Goal: Task Accomplishment & Management: Use online tool/utility

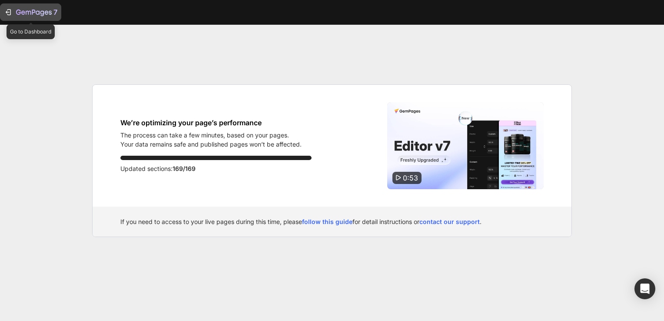
click at [5, 7] on div "7" at bounding box center [30, 12] width 53 height 10
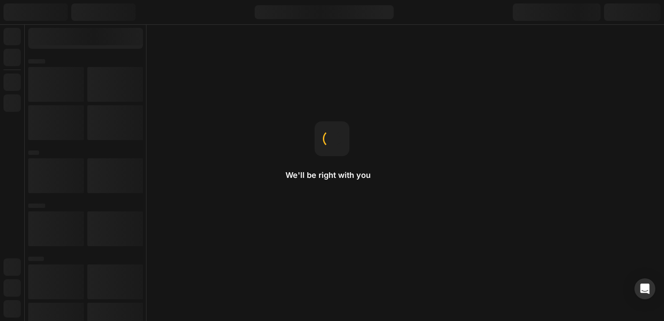
click at [603, 62] on div "We'll be right with you Product page When you want to use a product template fo…" at bounding box center [332, 160] width 664 height 321
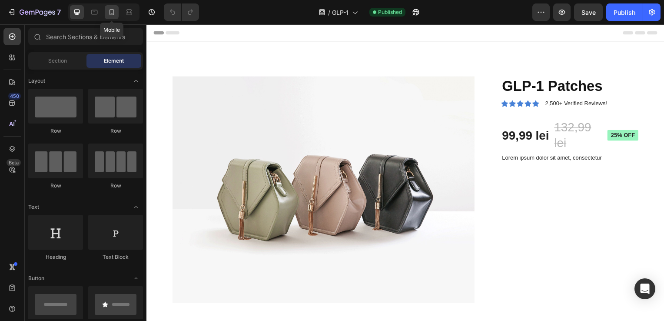
click at [108, 11] on icon at bounding box center [111, 12] width 9 height 9
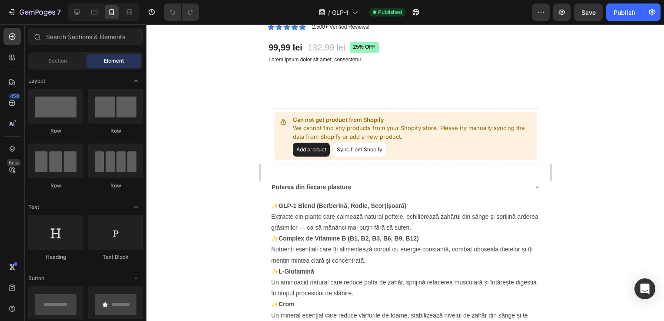
scroll to position [339, 0]
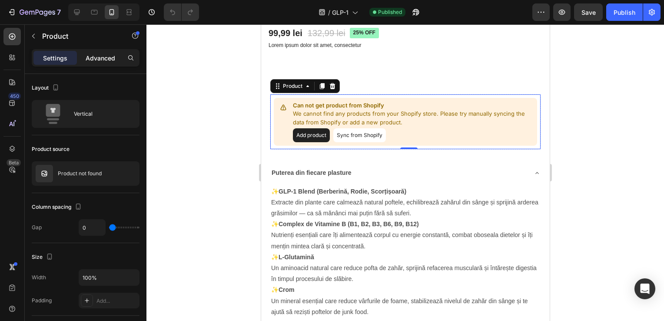
click at [110, 52] on div "Advanced" at bounding box center [100, 58] width 43 height 14
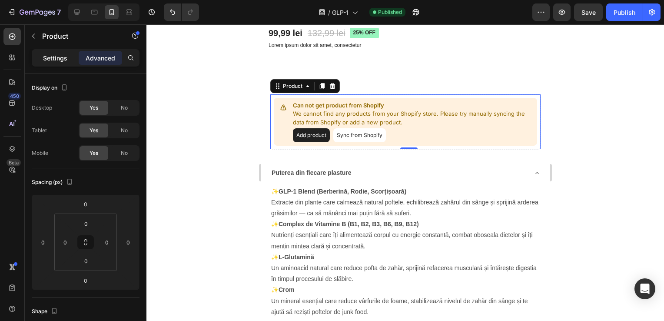
click at [57, 63] on div "Settings" at bounding box center [54, 58] width 43 height 14
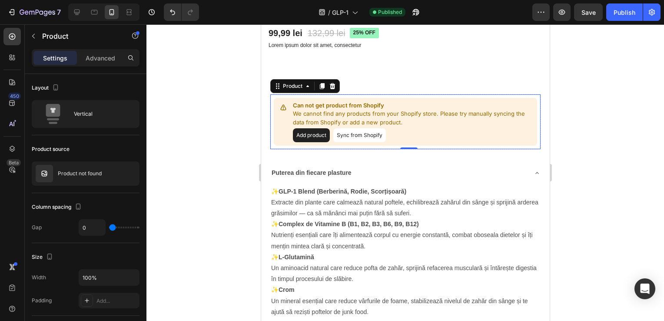
click at [104, 23] on div "7 / GLP-1 Published Preview Save Publish" at bounding box center [332, 12] width 664 height 25
click at [85, 35] on p "Product" at bounding box center [79, 36] width 74 height 10
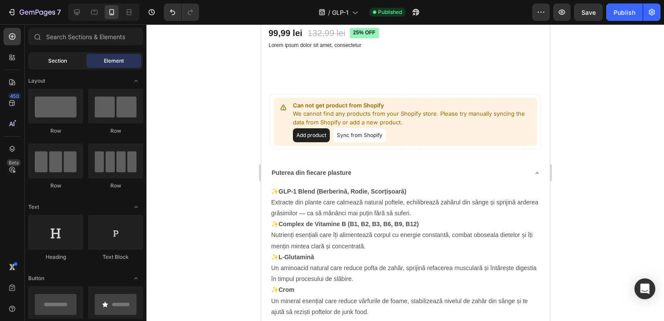
click at [48, 55] on div "Section" at bounding box center [57, 61] width 55 height 14
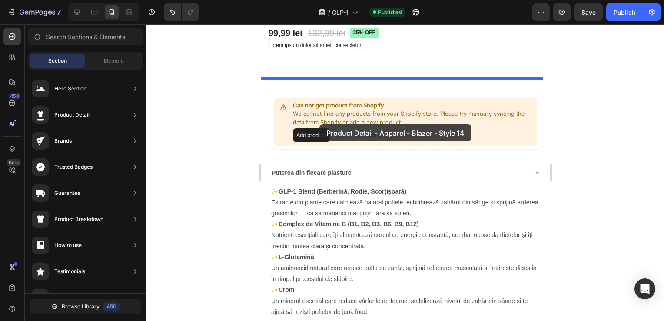
drag, startPoint x: 469, startPoint y: 103, endPoint x: 320, endPoint y: 125, distance: 150.7
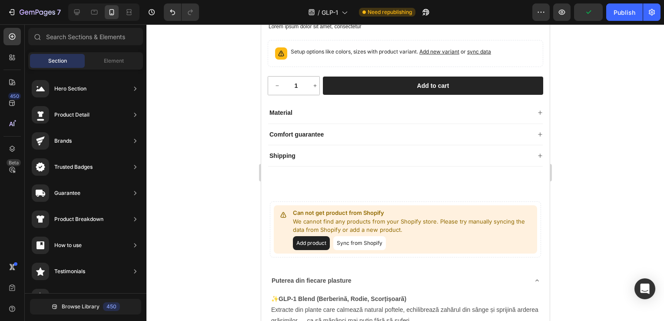
scroll to position [688, 0]
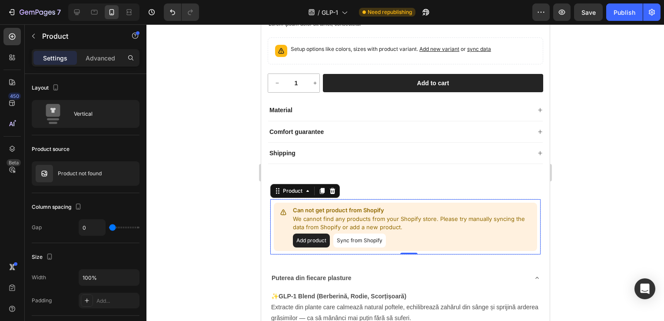
click at [376, 242] on button "Sync from Shopify" at bounding box center [359, 240] width 53 height 14
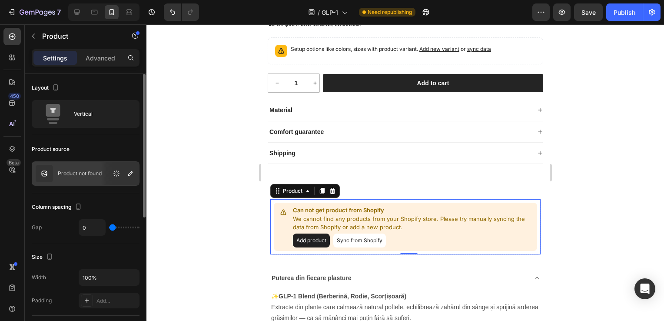
click at [67, 173] on p "Product not found" at bounding box center [80, 173] width 44 height 6
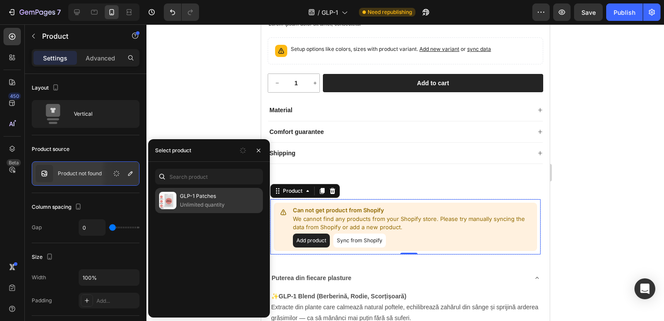
click at [196, 200] on p "Unlimited quantity" at bounding box center [219, 204] width 79 height 9
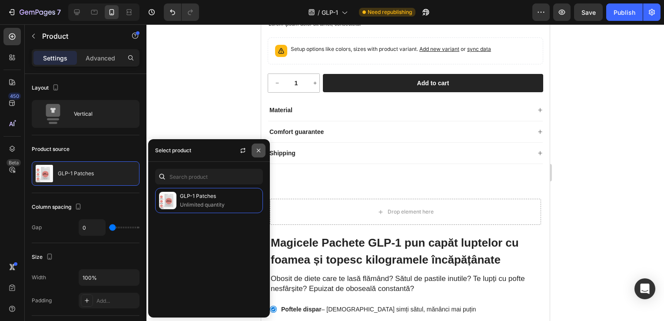
click at [260, 149] on icon "button" at bounding box center [258, 150] width 3 height 3
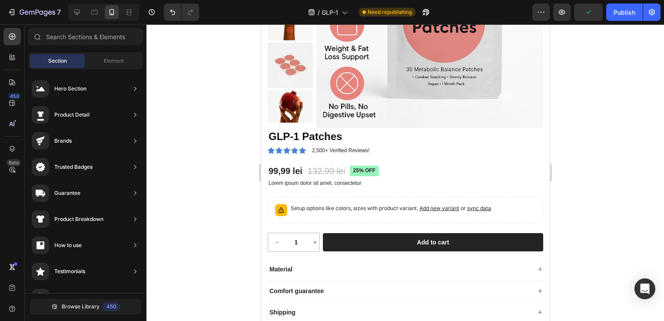
scroll to position [535, 0]
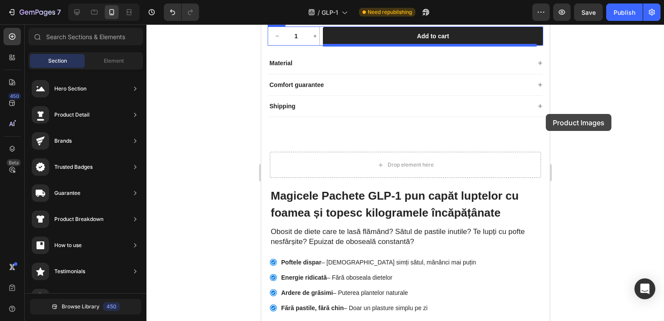
drag, startPoint x: 545, startPoint y: 114, endPoint x: 810, endPoint y: 164, distance: 269.5
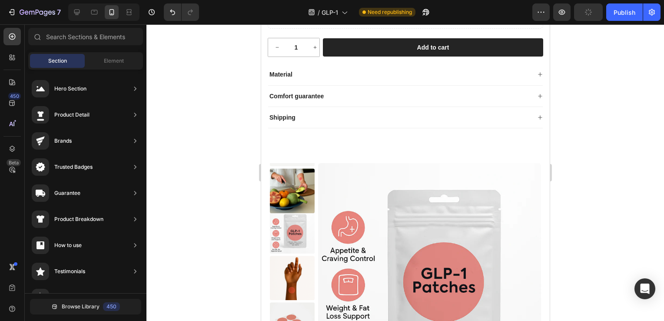
scroll to position [513, 0]
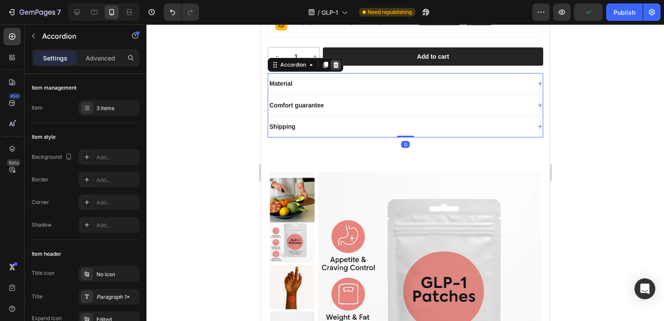
click at [338, 61] on icon at bounding box center [335, 64] width 7 height 7
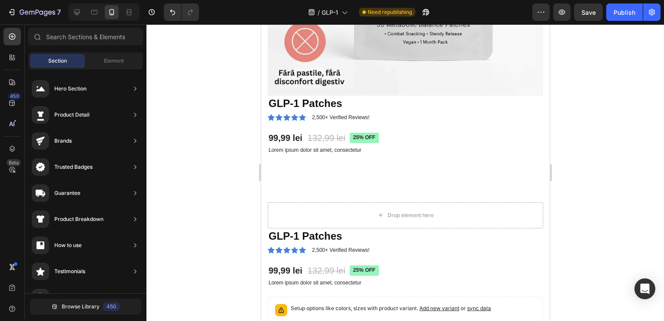
scroll to position [243, 0]
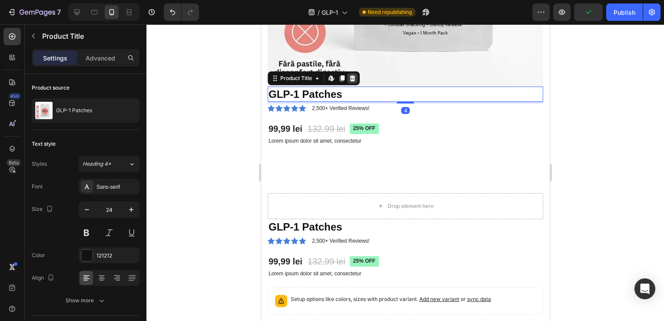
click at [352, 75] on icon at bounding box center [352, 78] width 7 height 7
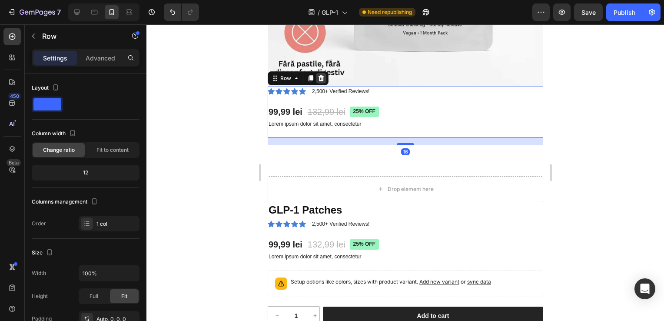
click at [322, 75] on icon at bounding box center [321, 78] width 6 height 6
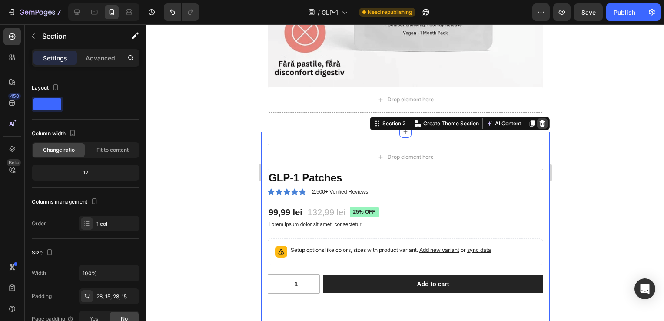
click at [539, 120] on icon at bounding box center [542, 123] width 6 height 6
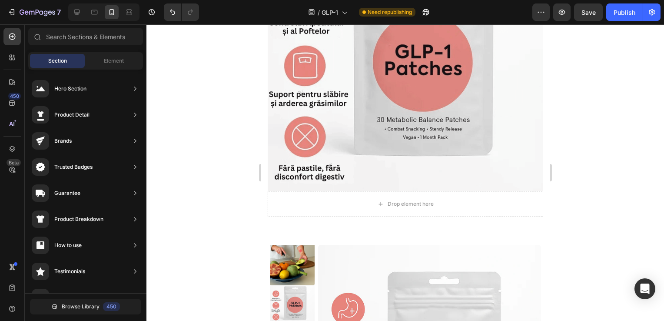
scroll to position [136, 0]
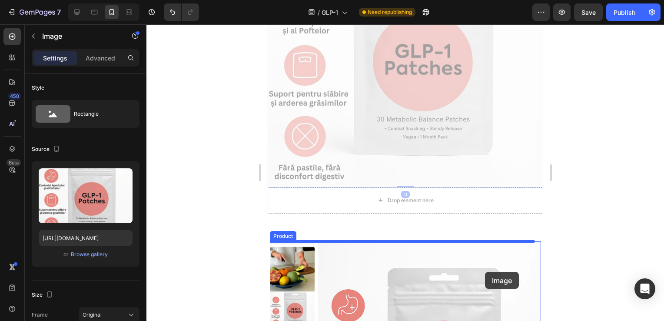
drag, startPoint x: 494, startPoint y: 90, endPoint x: 483, endPoint y: 276, distance: 185.5
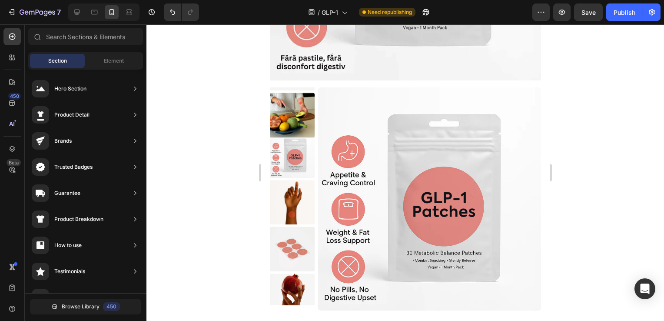
scroll to position [346, 0]
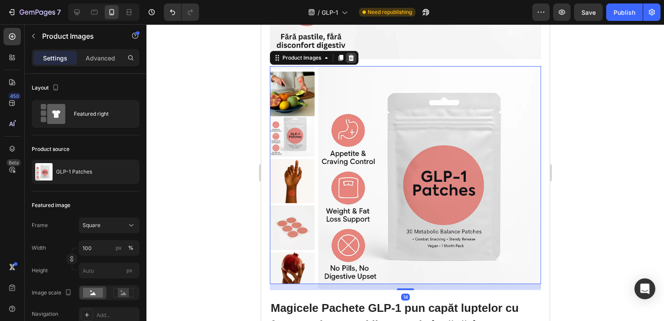
click at [353, 54] on icon at bounding box center [350, 57] width 7 height 7
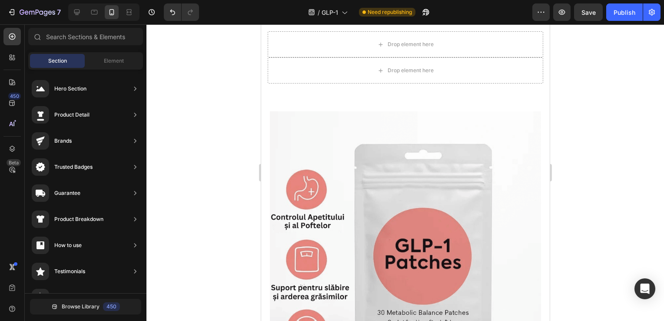
scroll to position [0, 0]
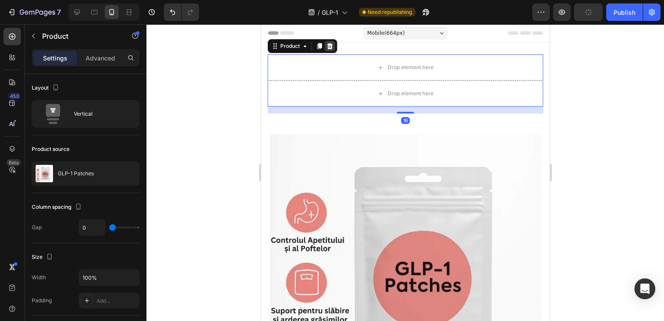
click at [330, 46] on icon at bounding box center [329, 46] width 7 height 7
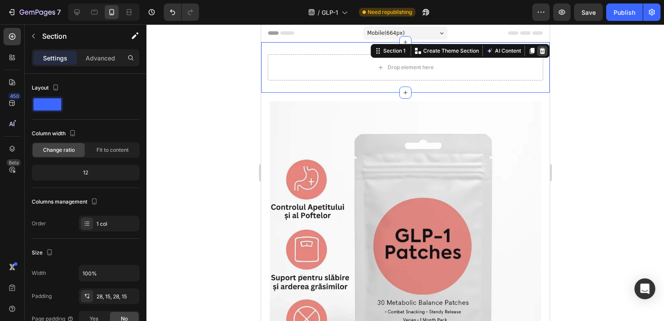
click at [539, 53] on icon at bounding box center [542, 51] width 6 height 6
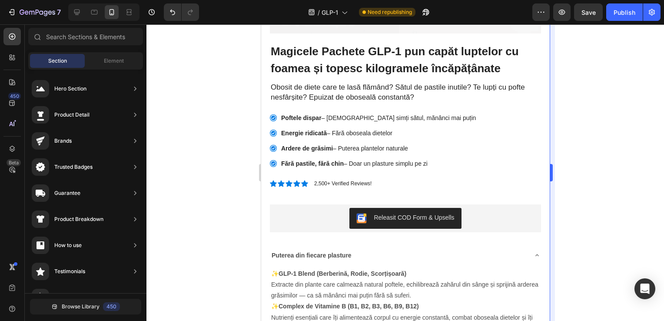
scroll to position [279, 0]
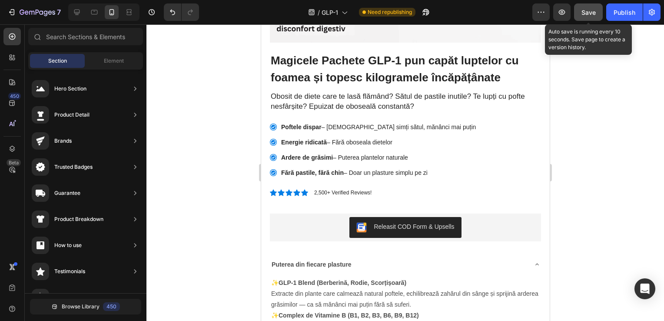
click at [588, 15] on span "Save" at bounding box center [589, 12] width 14 height 7
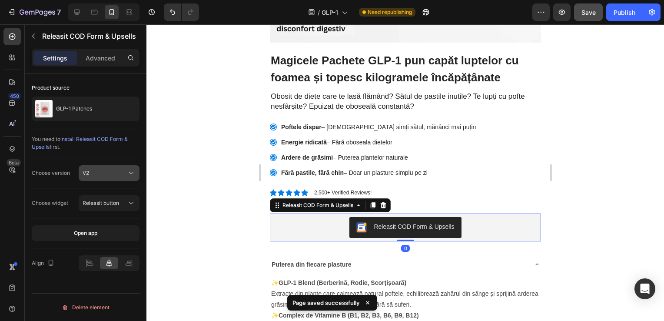
click at [131, 177] on button "V2" at bounding box center [109, 173] width 61 height 16
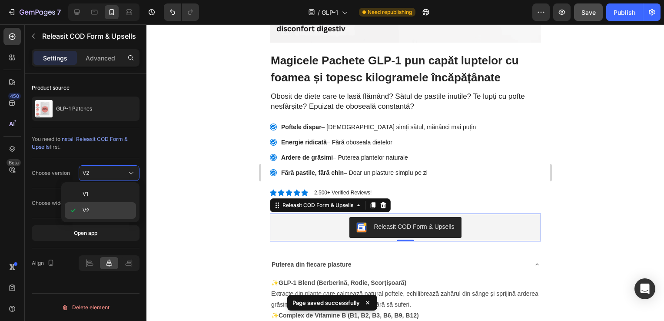
click at [118, 211] on p "V2" at bounding box center [108, 210] width 50 height 8
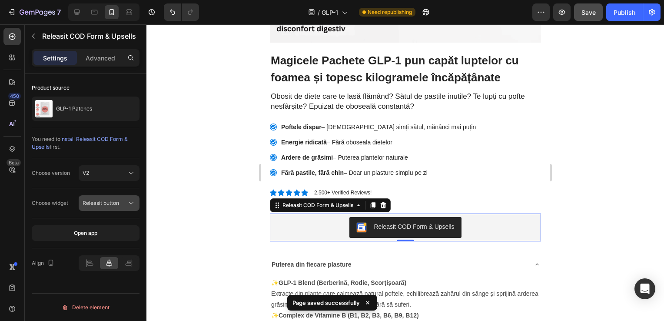
click at [126, 203] on div "Releasit button" at bounding box center [105, 203] width 44 height 8
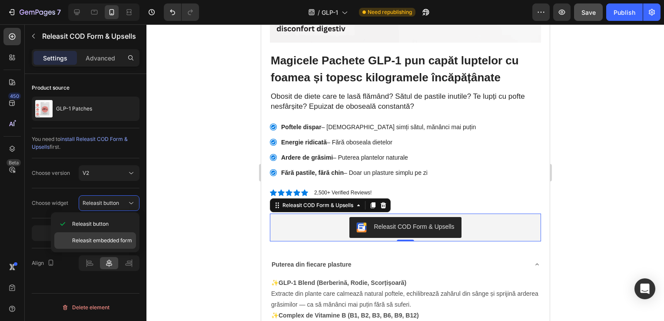
click at [127, 239] on span "Releasit embedded form" at bounding box center [102, 240] width 60 height 8
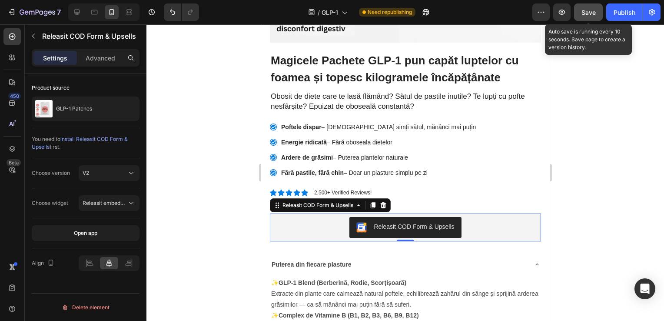
click at [598, 15] on button "Save" at bounding box center [588, 11] width 29 height 17
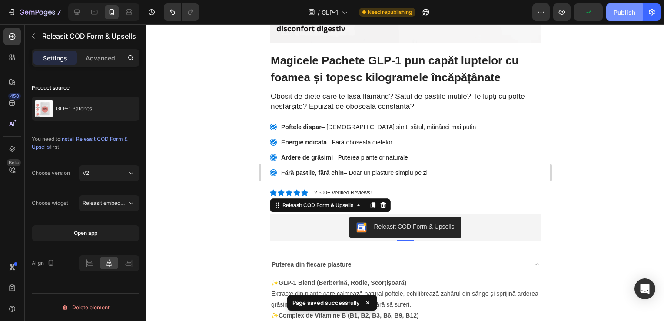
click at [623, 16] on div "Publish" at bounding box center [625, 12] width 22 height 9
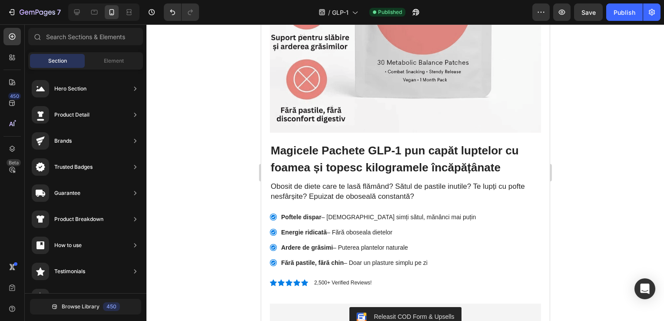
scroll to position [221, 0]
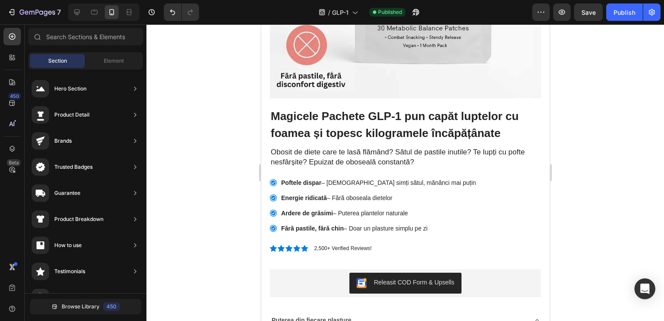
drag, startPoint x: 543, startPoint y: 91, endPoint x: 806, endPoint y: 107, distance: 263.9
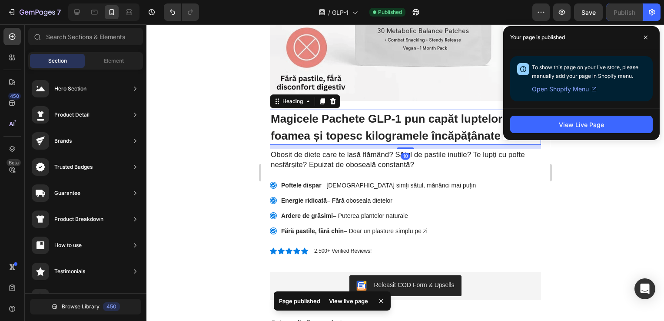
click at [449, 126] on span "Magicele Pachete GLP-1 pun capăt luptelor cu foamea și topesc kilogramele încăp…" at bounding box center [394, 127] width 248 height 30
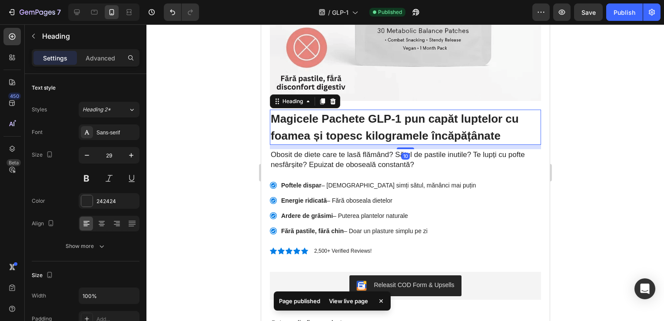
click at [449, 126] on span "Magicele Pachete GLP-1 pun capăt luptelor cu foamea și topesc kilogramele încăp…" at bounding box center [394, 127] width 248 height 30
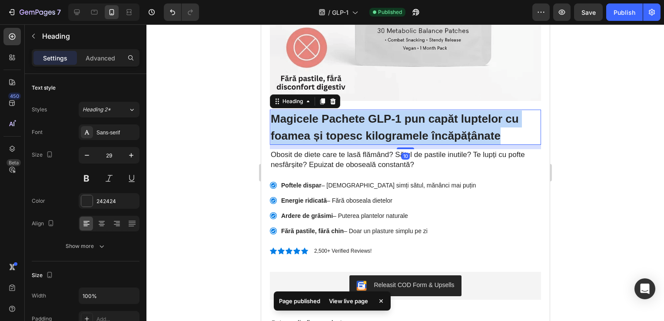
click at [449, 126] on span "Magicele Pachete GLP-1 pun capăt luptelor cu foamea și topesc kilogramele încăp…" at bounding box center [394, 127] width 248 height 30
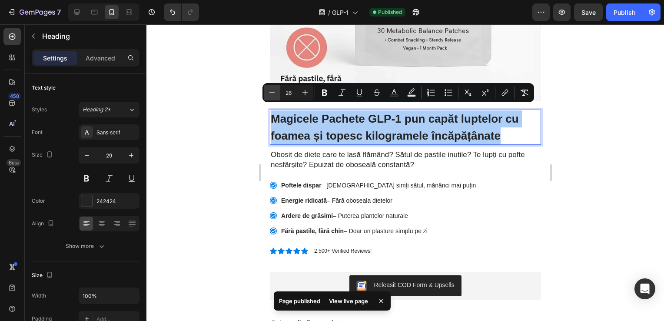
click at [270, 88] on button "Minus" at bounding box center [272, 93] width 16 height 16
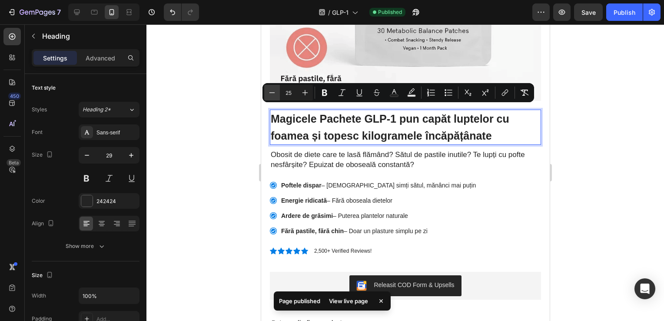
click at [270, 88] on button "Minus" at bounding box center [272, 93] width 16 height 16
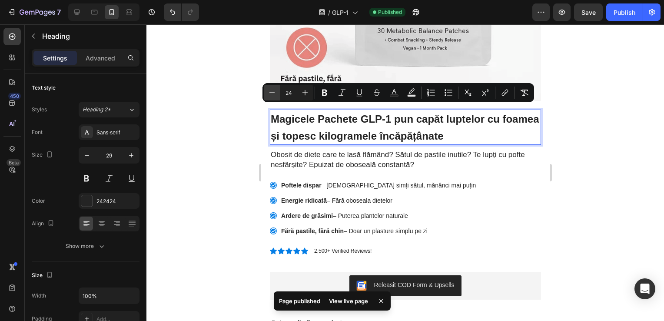
click at [270, 88] on button "Minus" at bounding box center [272, 93] width 16 height 16
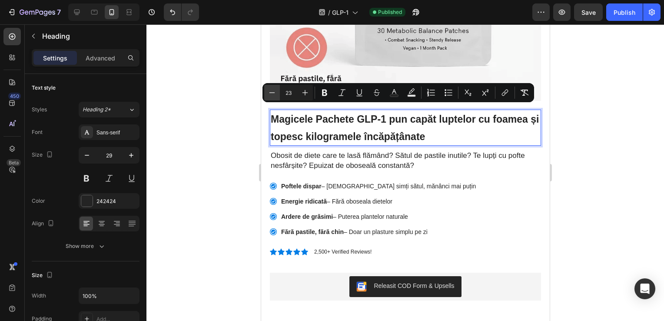
click at [270, 90] on icon "Editor contextual toolbar" at bounding box center [272, 92] width 9 height 9
type input "22"
click at [612, 80] on div at bounding box center [405, 172] width 518 height 296
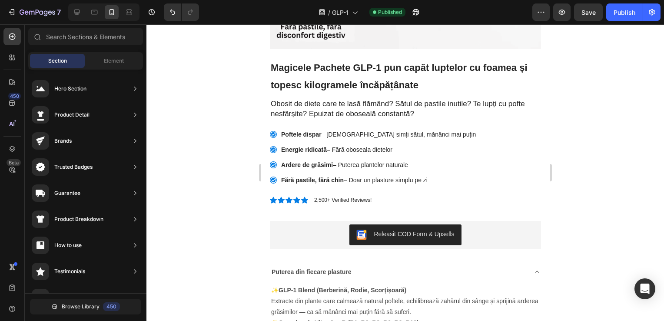
scroll to position [202, 0]
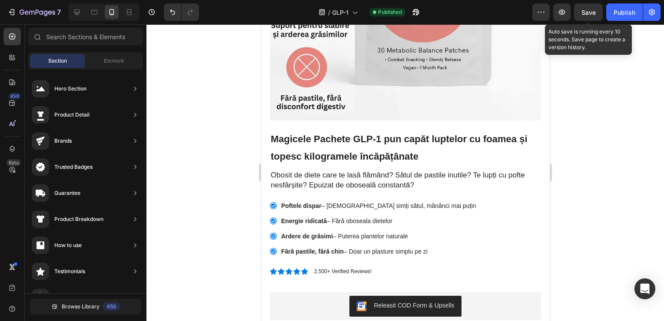
click at [590, 10] on span "Save" at bounding box center [589, 12] width 14 height 7
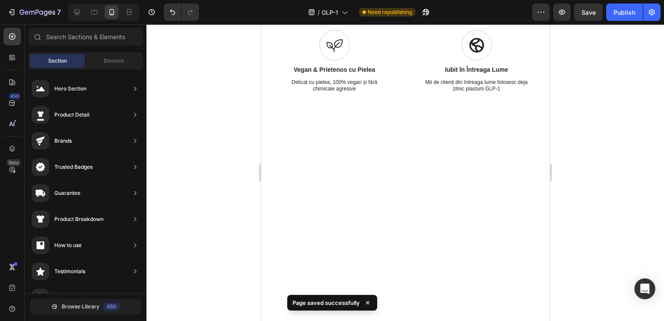
scroll to position [0, 0]
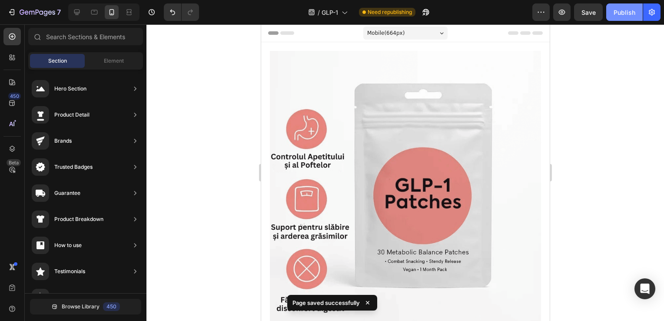
click at [627, 17] on button "Publish" at bounding box center [624, 11] width 37 height 17
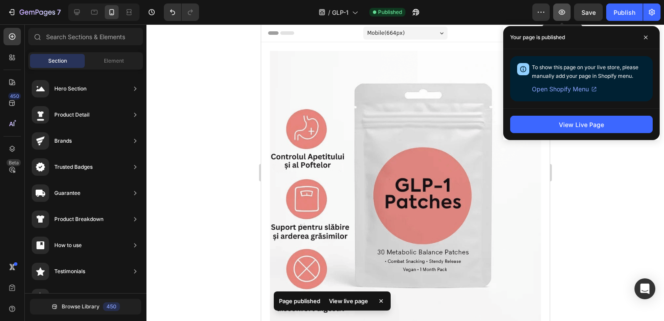
click at [562, 6] on button "button" at bounding box center [561, 11] width 17 height 17
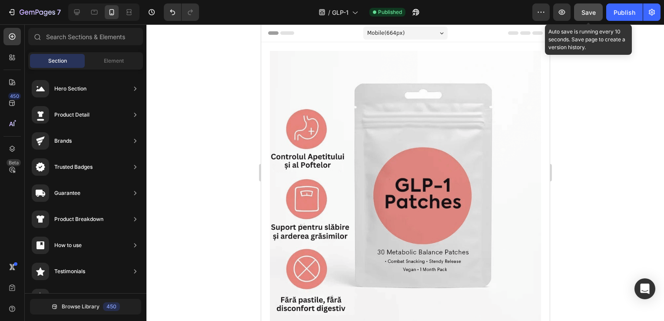
click at [599, 13] on button "Save" at bounding box center [588, 11] width 29 height 17
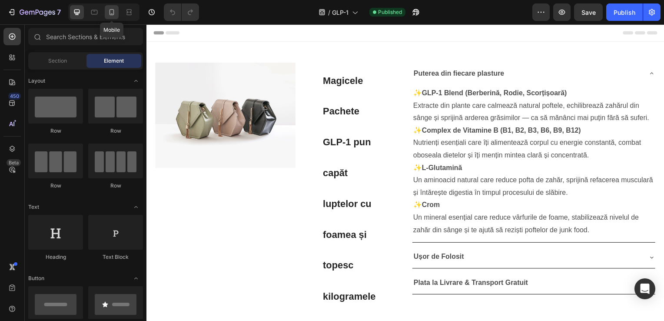
click at [111, 11] on icon at bounding box center [111, 12] width 9 height 9
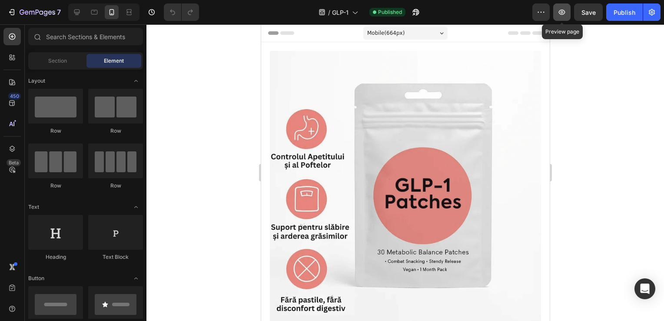
click at [564, 10] on icon "button" at bounding box center [562, 12] width 9 height 9
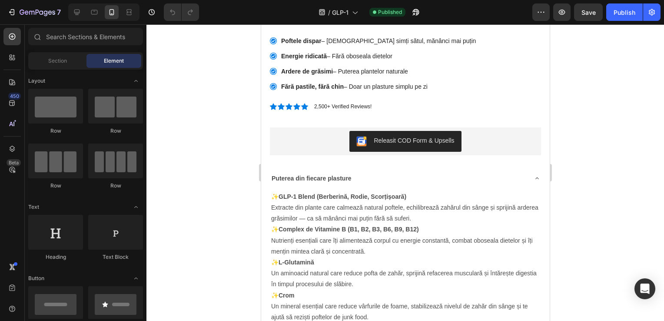
scroll to position [376, 0]
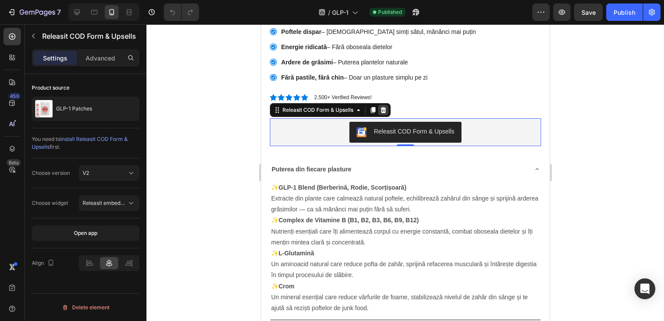
click at [384, 106] on icon at bounding box center [383, 109] width 6 height 6
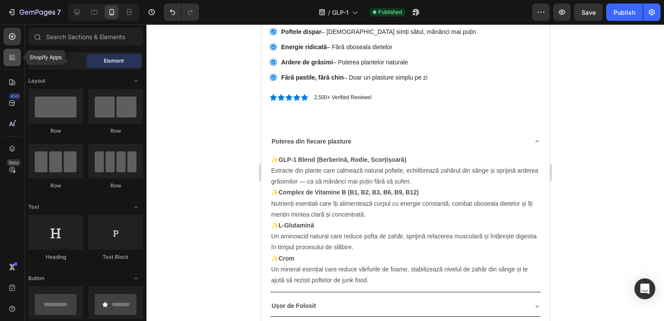
click at [14, 60] on icon at bounding box center [12, 57] width 9 height 9
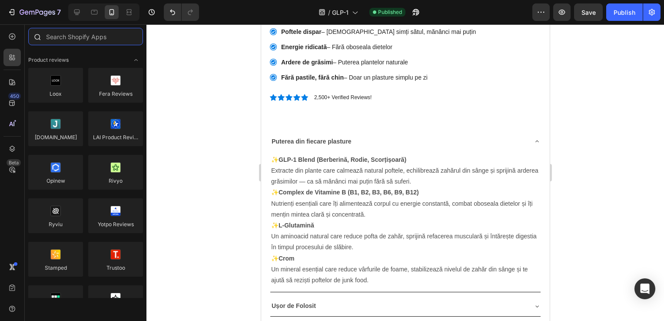
click at [103, 34] on input "text" at bounding box center [85, 36] width 115 height 17
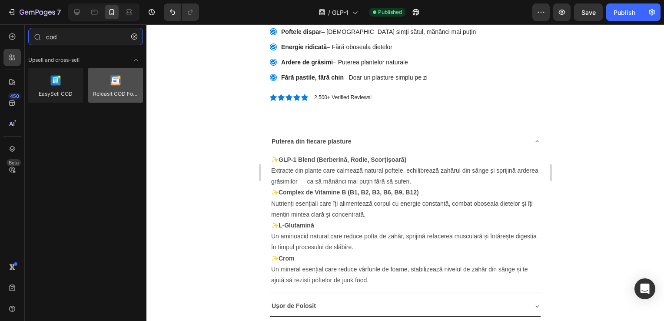
type input "cod"
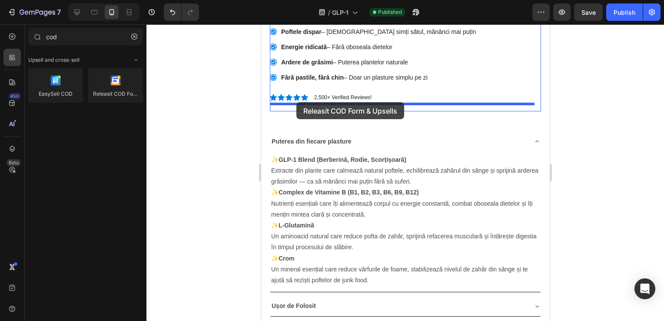
drag, startPoint x: 380, startPoint y: 111, endPoint x: 296, endPoint y: 102, distance: 84.8
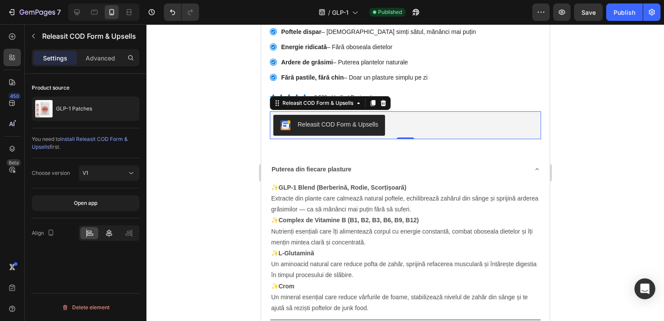
click at [113, 229] on icon at bounding box center [109, 233] width 9 height 9
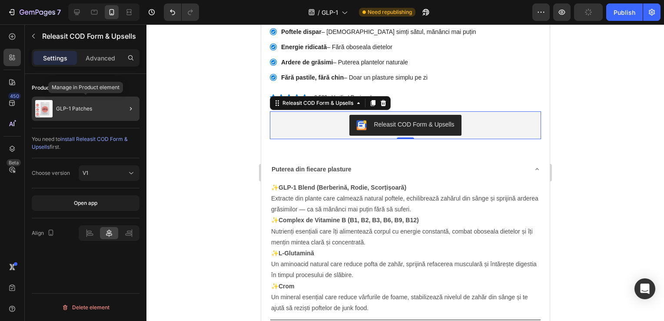
click at [102, 103] on div "GLP-1 Patches" at bounding box center [86, 108] width 108 height 24
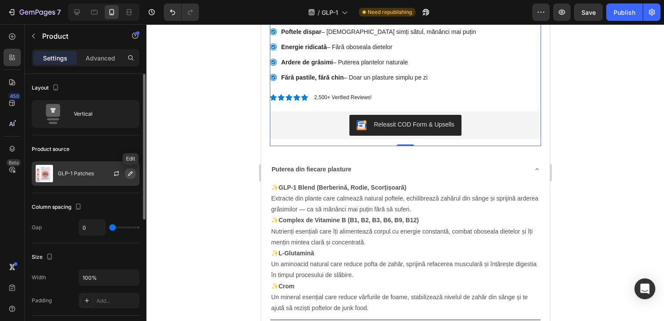
click at [132, 173] on icon "button" at bounding box center [130, 173] width 7 height 7
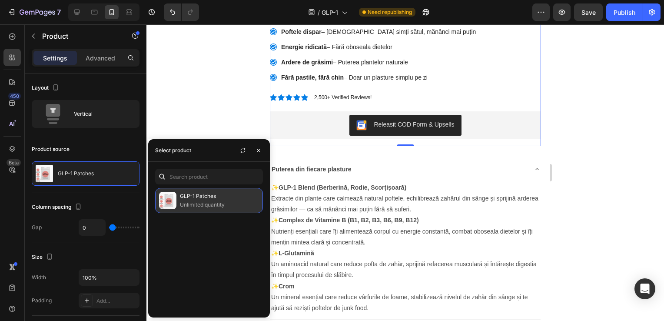
click at [203, 199] on p "GLP-1 Patches" at bounding box center [219, 196] width 79 height 9
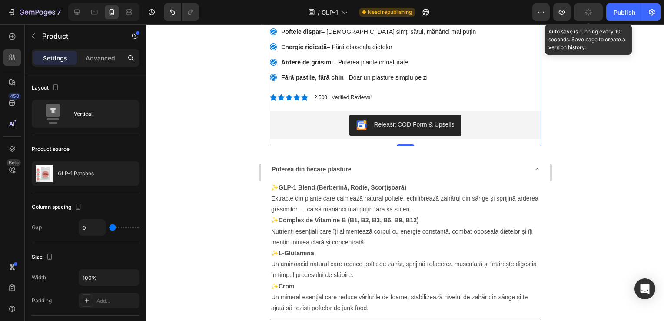
click at [593, 10] on button "button" at bounding box center [588, 11] width 29 height 17
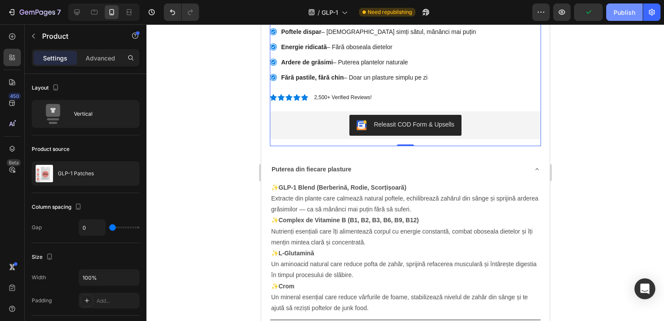
click at [631, 12] on div "Publish" at bounding box center [625, 12] width 22 height 9
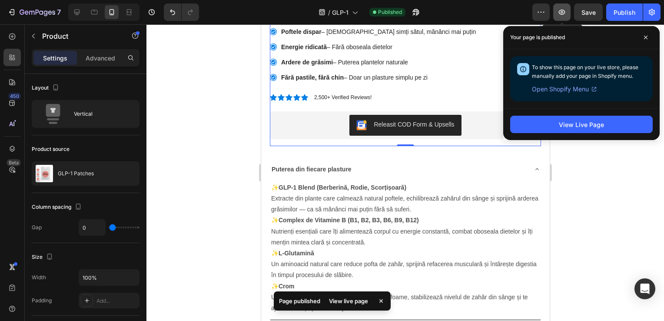
click at [567, 15] on button "button" at bounding box center [561, 11] width 17 height 17
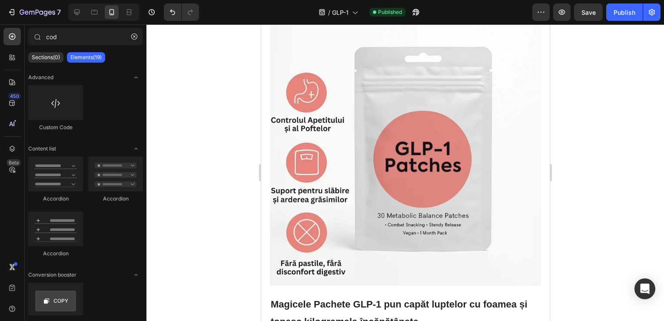
scroll to position [0, 0]
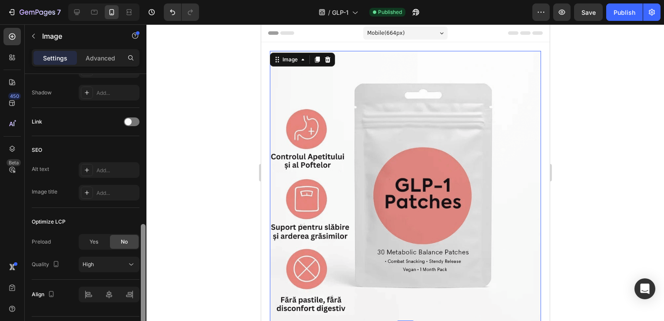
drag, startPoint x: 144, startPoint y: 128, endPoint x: 141, endPoint y: 278, distance: 150.0
click at [141, 278] on div at bounding box center [143, 280] width 5 height 113
click at [99, 244] on div "Yes" at bounding box center [94, 243] width 29 height 14
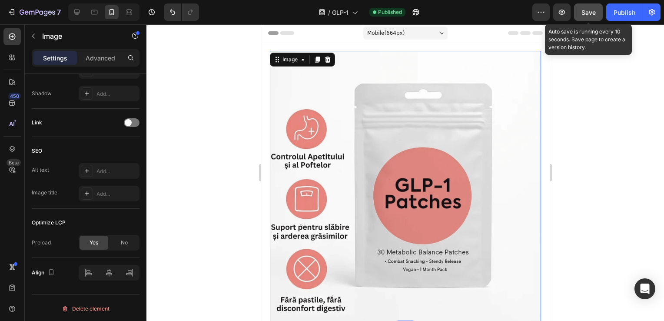
click at [595, 14] on span "Save" at bounding box center [589, 12] width 14 height 7
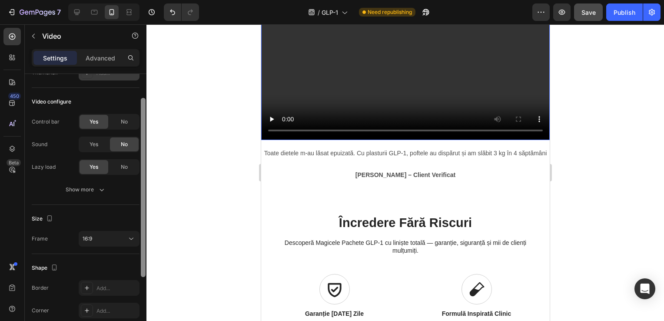
scroll to position [0, 0]
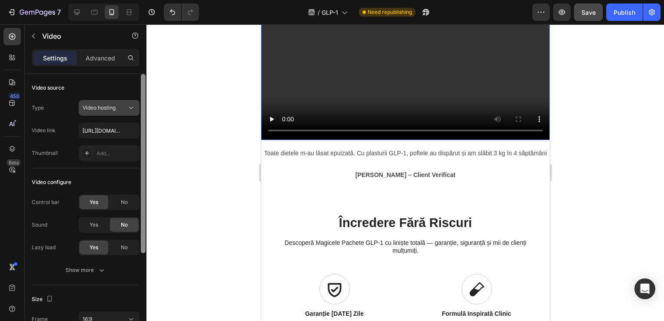
drag, startPoint x: 143, startPoint y: 199, endPoint x: 127, endPoint y: 100, distance: 99.9
click at [127, 100] on div "Video source Type Video hosting Video link https://cdn.shopify.com/videos/c/o/v…" at bounding box center [86, 210] width 122 height 272
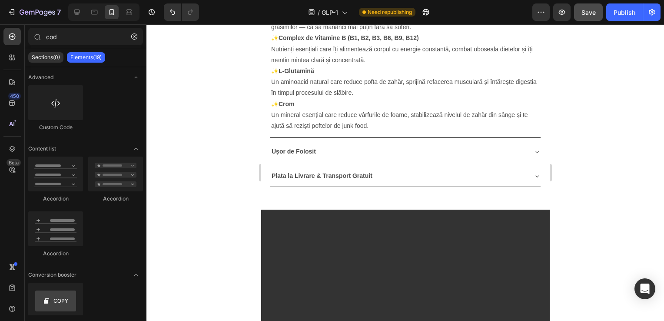
scroll to position [569, 0]
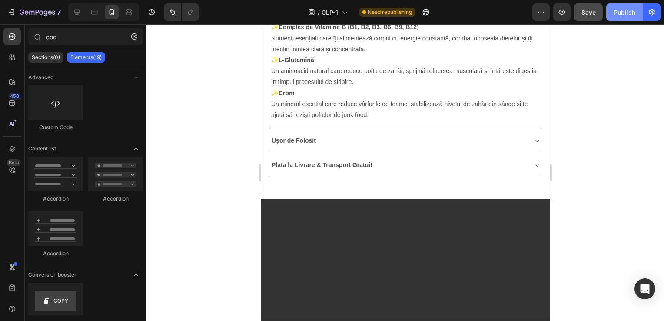
click at [629, 16] on div "Publish" at bounding box center [625, 12] width 22 height 9
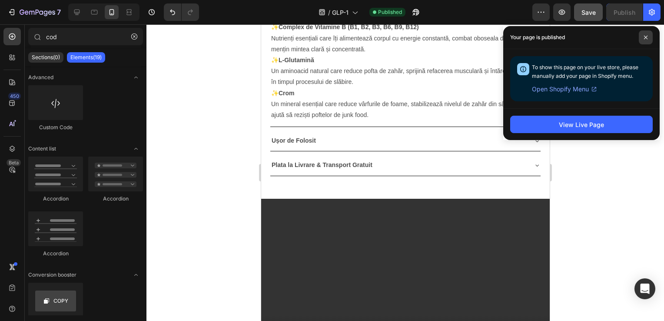
click at [648, 42] on span at bounding box center [646, 37] width 14 height 14
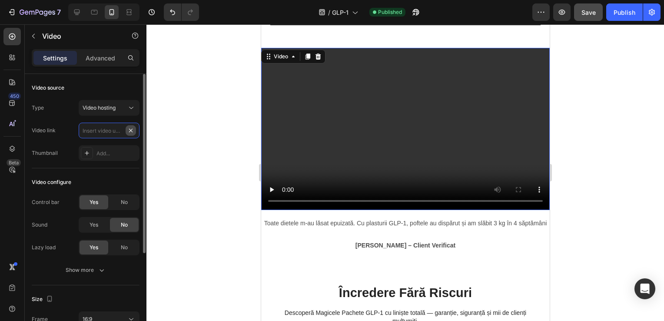
scroll to position [0, 0]
click at [132, 130] on input "text" at bounding box center [109, 131] width 61 height 16
click at [118, 131] on input "text" at bounding box center [109, 131] width 61 height 16
paste input "https://cdn.shopify.com/videos/c/o/v/4b09b42b118f4485b26307895e6d7d67.mp4"
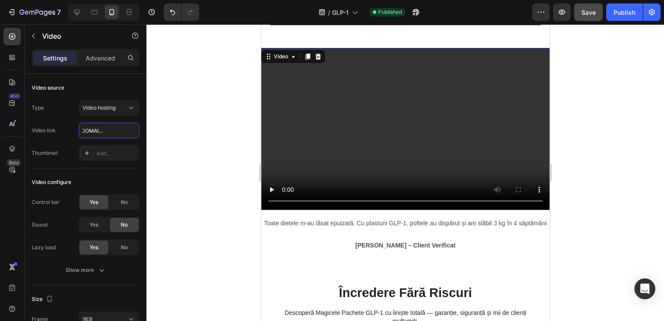
type input "https://cdn.shopify.com/videos/c/o/v/4b09b42b118f4485b26307895e6d7d67.mp4"
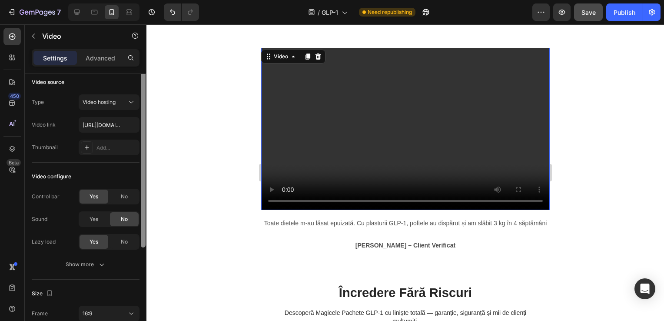
scroll to position [0, 0]
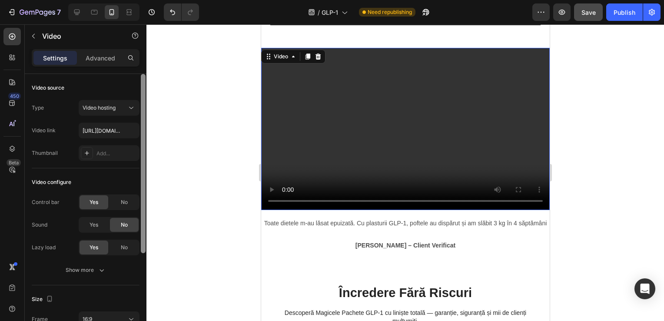
drag, startPoint x: 144, startPoint y: 192, endPoint x: 179, endPoint y: 190, distance: 35.2
click at [179, 0] on div "7 / GLP-1 Need republishing Preview Save Publish 450 Beta cod Sections(0) Eleme…" at bounding box center [332, 0] width 664 height 0
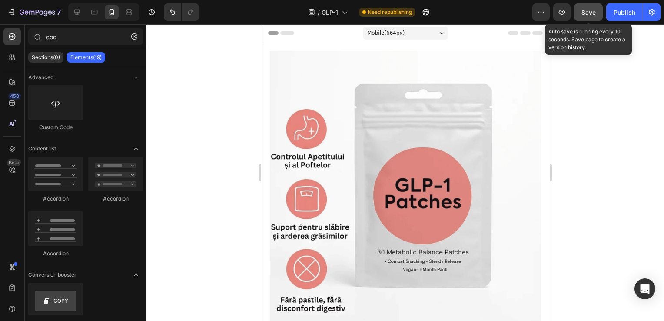
click at [584, 19] on button "Save" at bounding box center [588, 11] width 29 height 17
click at [589, 19] on button "Save" at bounding box center [588, 11] width 29 height 17
click at [590, 9] on span "Save" at bounding box center [589, 12] width 14 height 7
